Goal: Task Accomplishment & Management: Use online tool/utility

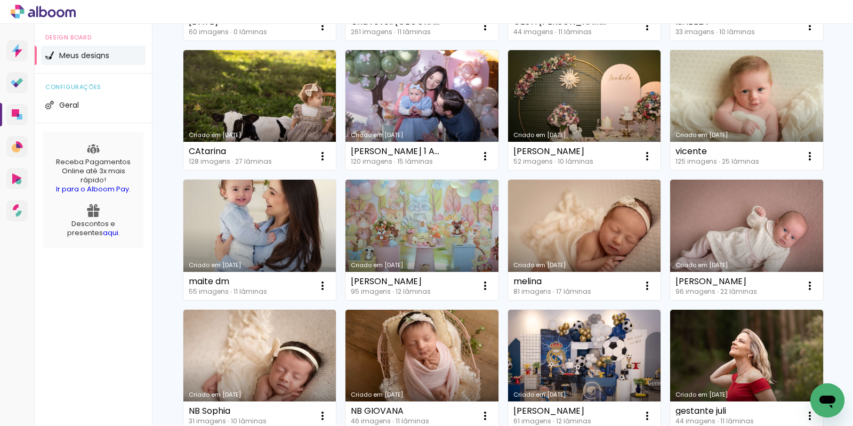
scroll to position [270, 0]
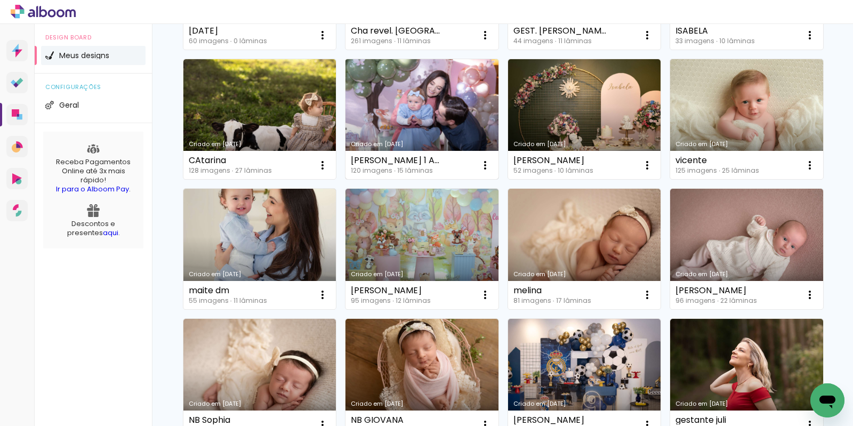
click at [498, 111] on link "Criado em [DATE]" at bounding box center [421, 119] width 153 height 120
